Goal: Communication & Community: Answer question/provide support

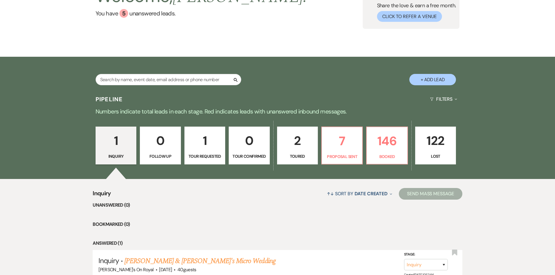
scroll to position [111, 0]
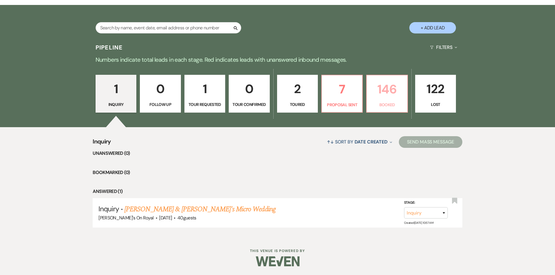
click at [390, 90] on p "146" at bounding box center [386, 90] width 33 height 20
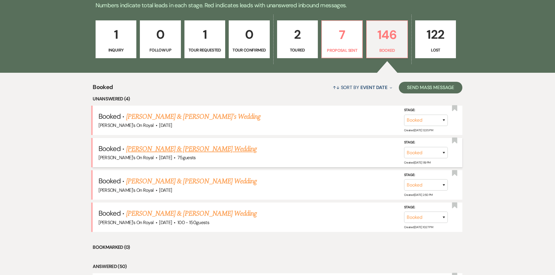
scroll to position [169, 0]
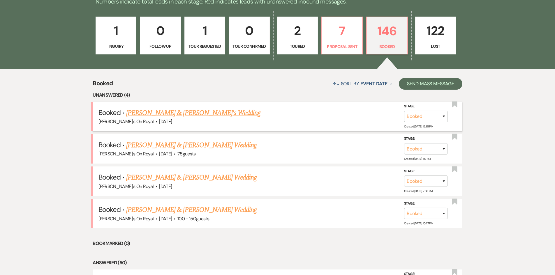
click at [231, 115] on link "[PERSON_NAME] & [PERSON_NAME]'s Wedding" at bounding box center [193, 113] width 135 height 10
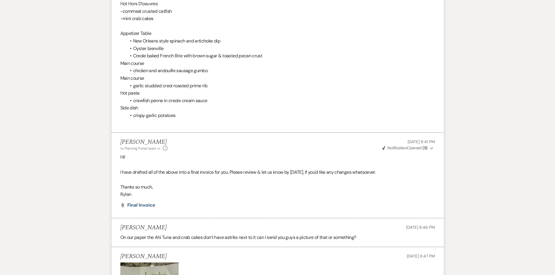
scroll to position [2156, 0]
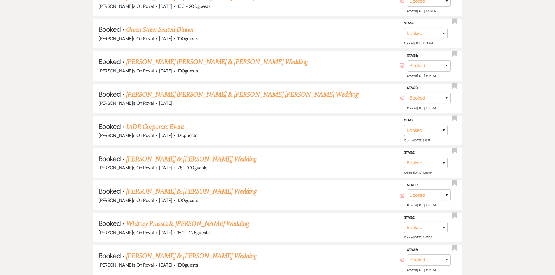
scroll to position [169, 0]
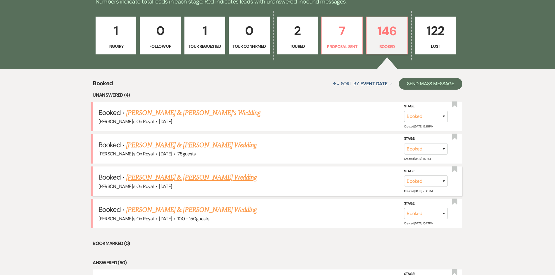
click at [194, 179] on link "[PERSON_NAME] & [PERSON_NAME] Wedding" at bounding box center [191, 178] width 131 height 10
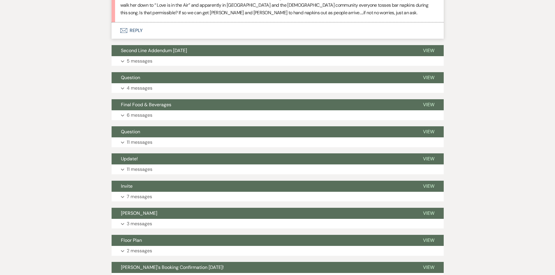
scroll to position [204, 0]
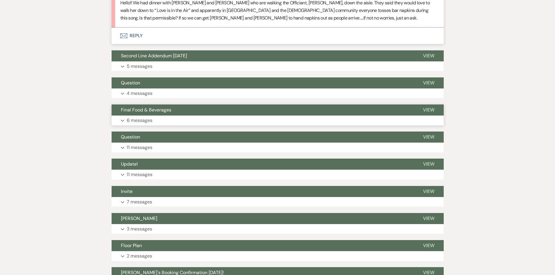
click at [191, 118] on button "Expand 6 messages" at bounding box center [278, 121] width 332 height 10
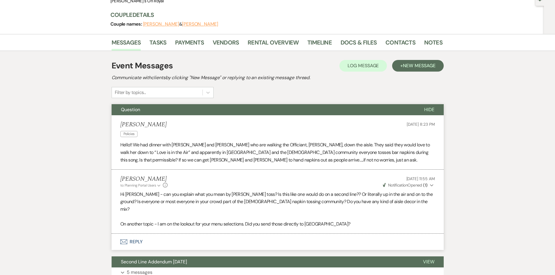
scroll to position [0, 0]
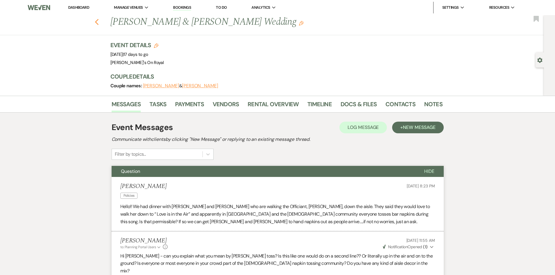
click at [98, 23] on use "button" at bounding box center [97, 22] width 4 height 6
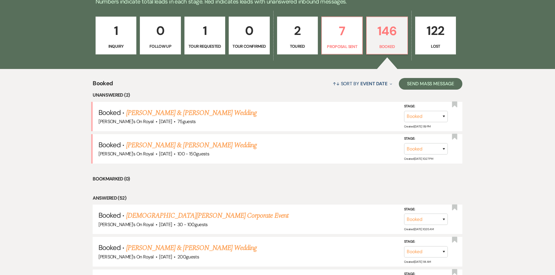
scroll to position [23, 0]
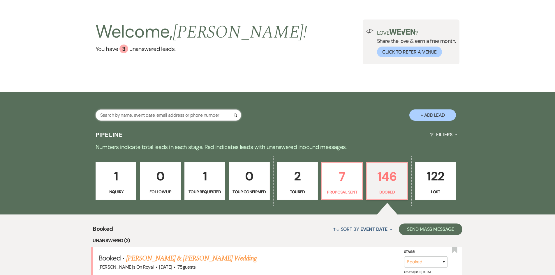
click at [143, 115] on input "text" at bounding box center [169, 115] width 146 height 11
type input "[PERSON_NAME]"
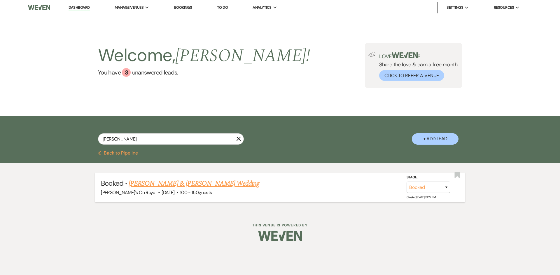
click at [184, 182] on link "[PERSON_NAME] & [PERSON_NAME] Wedding" at bounding box center [194, 184] width 131 height 10
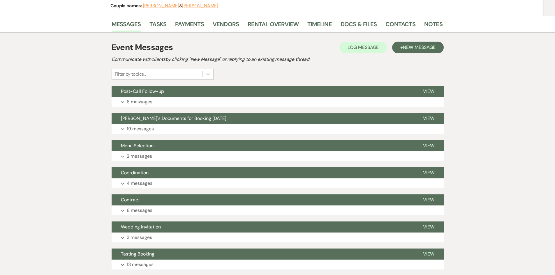
scroll to position [87, 0]
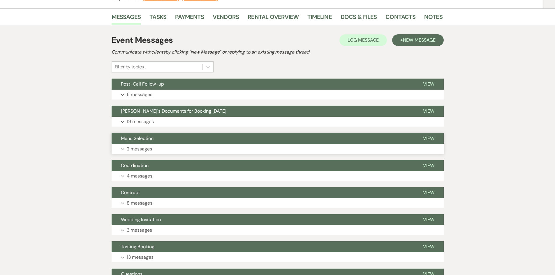
click at [212, 146] on button "Expand 2 messages" at bounding box center [278, 149] width 332 height 10
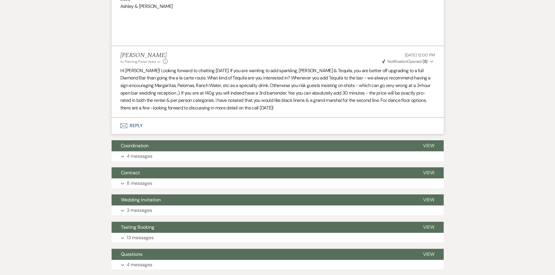
scroll to position [561, 0]
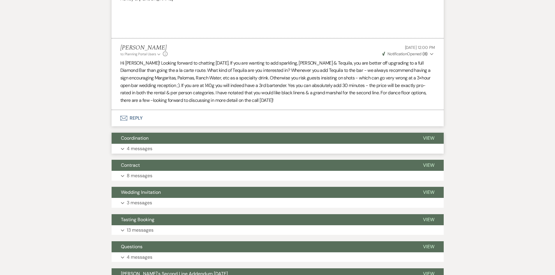
click at [182, 150] on button "Expand 4 messages" at bounding box center [278, 149] width 332 height 10
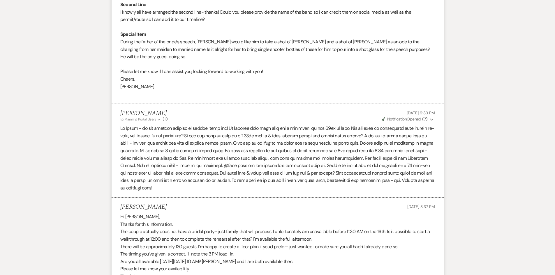
scroll to position [852, 0]
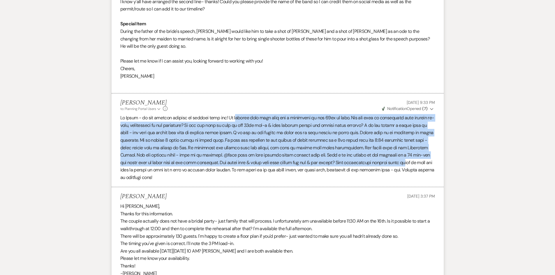
drag, startPoint x: 235, startPoint y: 116, endPoint x: 377, endPoint y: 164, distance: 149.1
click at [377, 164] on p at bounding box center [277, 147] width 315 height 67
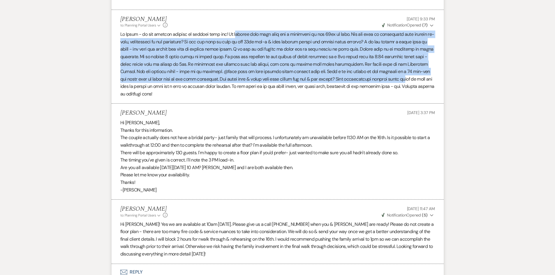
scroll to position [940, 0]
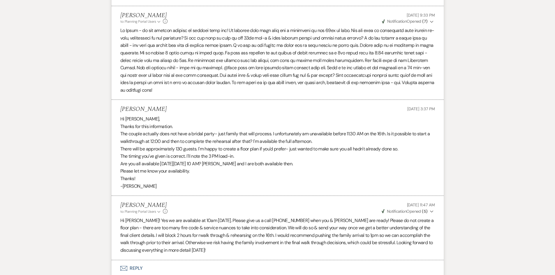
click at [226, 119] on p "Hi [PERSON_NAME]," at bounding box center [277, 119] width 315 height 8
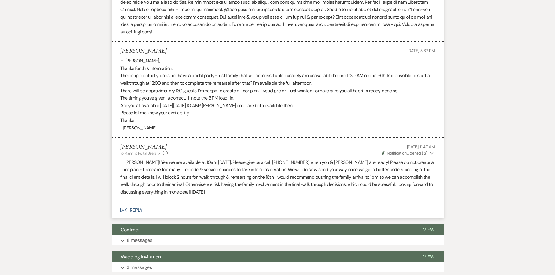
click at [208, 163] on p "Hi [PERSON_NAME]! Yes we are available at 10am [DATE]. Please give us a call [P…" at bounding box center [277, 177] width 315 height 37
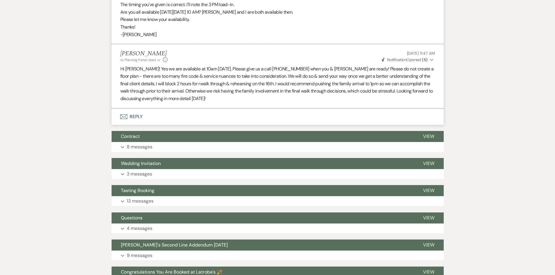
scroll to position [1114, 0]
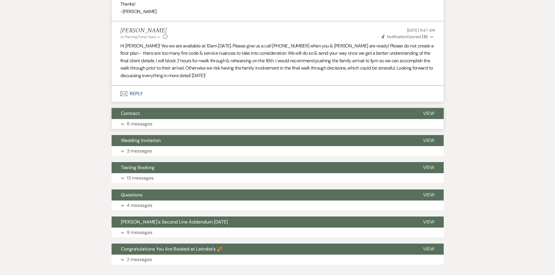
click at [179, 122] on button "Expand 8 messages" at bounding box center [278, 124] width 332 height 10
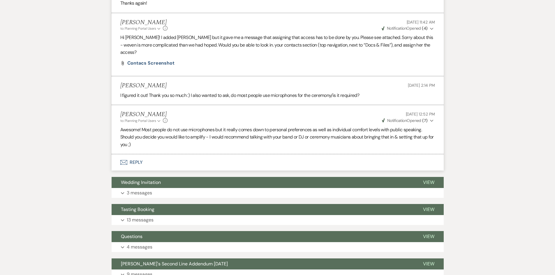
scroll to position [1639, 0]
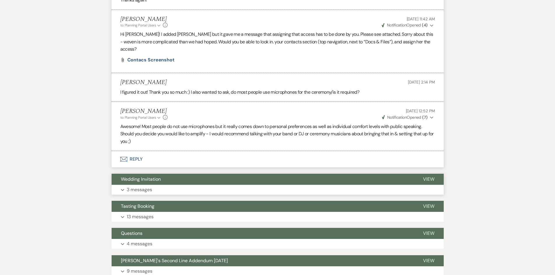
click at [182, 185] on button "Expand 3 messages" at bounding box center [278, 190] width 332 height 10
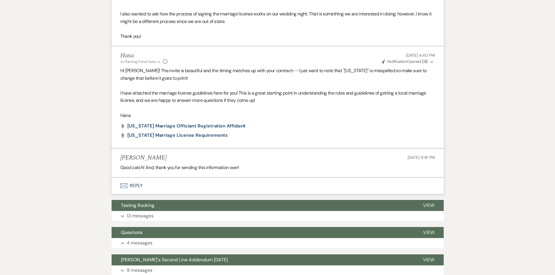
scroll to position [2047, 0]
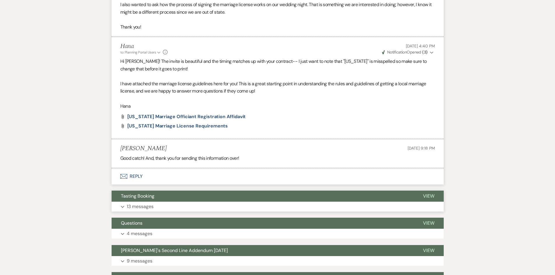
click at [233, 202] on button "Expand 13 messages" at bounding box center [278, 207] width 332 height 10
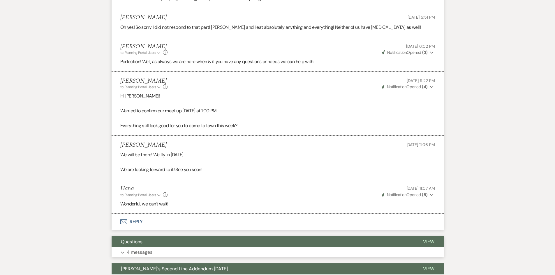
scroll to position [2823, 0]
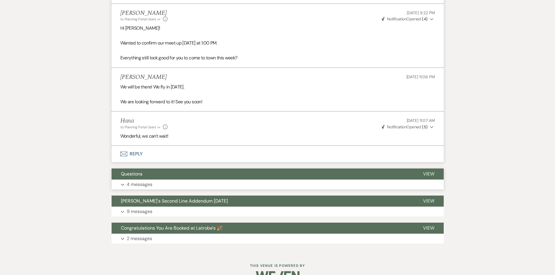
click at [168, 180] on button "Expand 4 messages" at bounding box center [278, 185] width 332 height 10
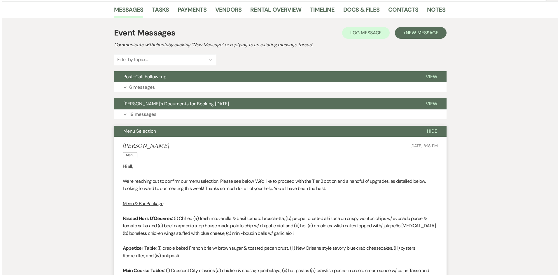
scroll to position [0, 0]
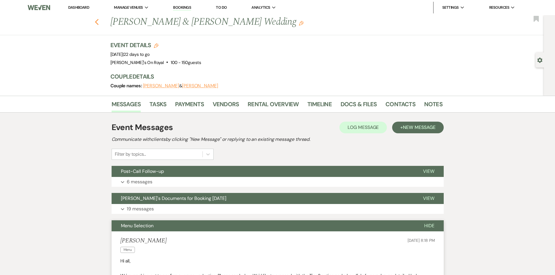
click at [98, 20] on use "button" at bounding box center [97, 22] width 4 height 6
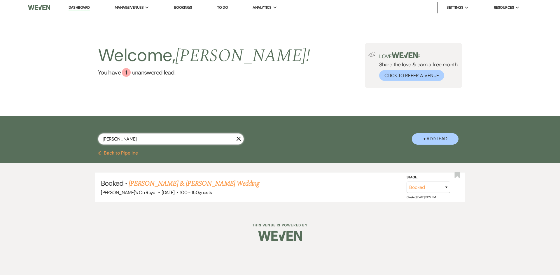
drag, startPoint x: 133, startPoint y: 141, endPoint x: 86, endPoint y: 141, distance: 46.9
click at [86, 141] on div "[PERSON_NAME] X + Add Lead" at bounding box center [280, 134] width 420 height 31
click at [171, 141] on input "[PERSON_NAME]" at bounding box center [171, 138] width 146 height 11
click at [108, 155] on button "Previous Back to Pipeline" at bounding box center [118, 153] width 40 height 5
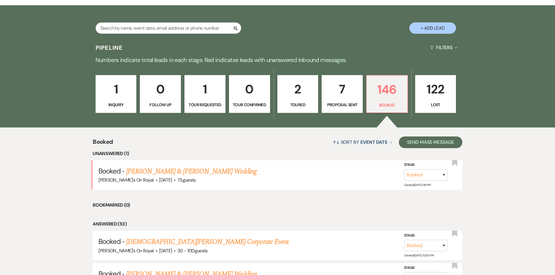
scroll to position [140, 0]
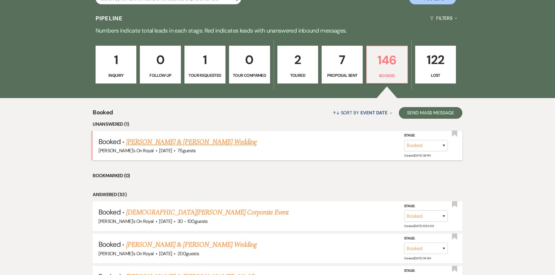
click at [221, 143] on link "[PERSON_NAME] & [PERSON_NAME] Wedding" at bounding box center [191, 142] width 131 height 10
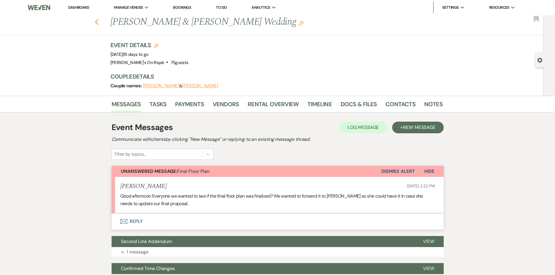
click at [99, 24] on icon "Previous" at bounding box center [97, 22] width 4 height 7
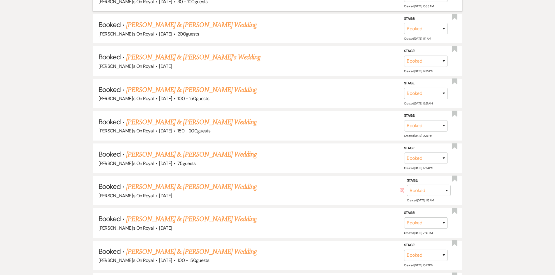
scroll to position [373, 0]
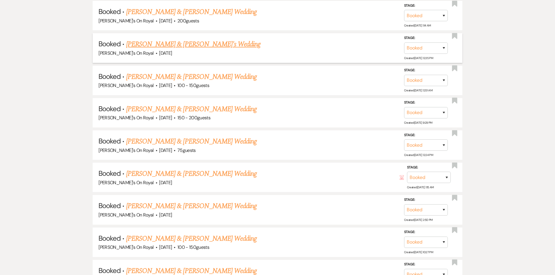
click at [245, 47] on link "[PERSON_NAME] & [PERSON_NAME]'s Wedding" at bounding box center [193, 44] width 135 height 10
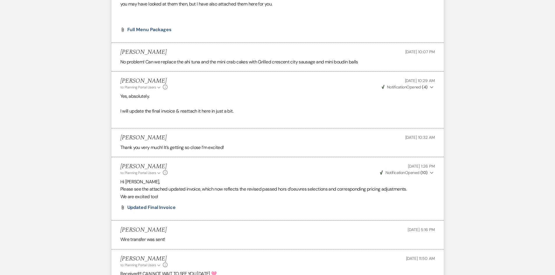
scroll to position [2453, 0]
